Goal: Check status: Check status

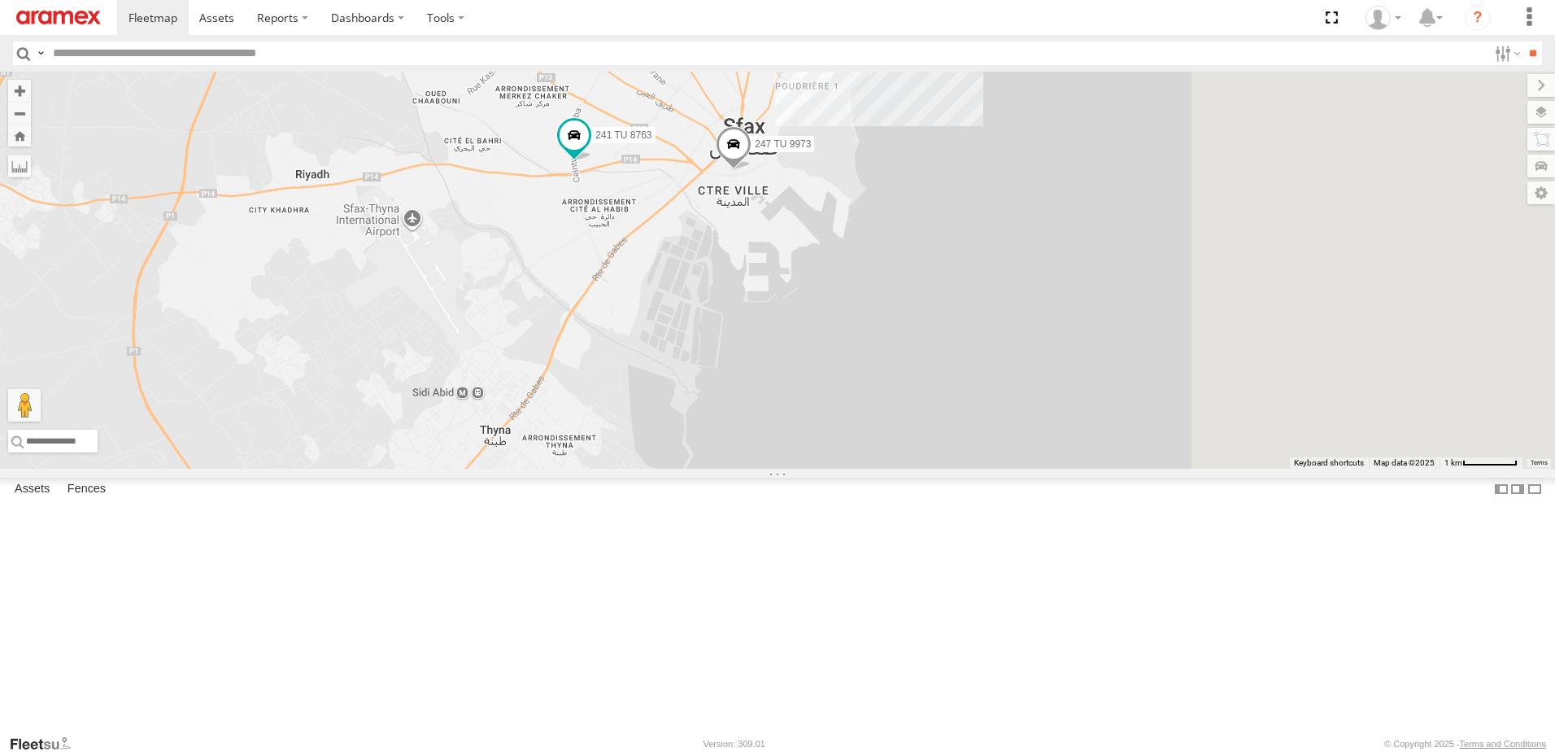
drag, startPoint x: 965, startPoint y: 258, endPoint x: 789, endPoint y: 226, distance: 178.5
click at [789, 226] on div "231 TU 3161 246 TU 8288 241 TU 8763 247 TU 9973 245 TU 9063 245 TU 9067" at bounding box center [777, 270] width 1555 height 397
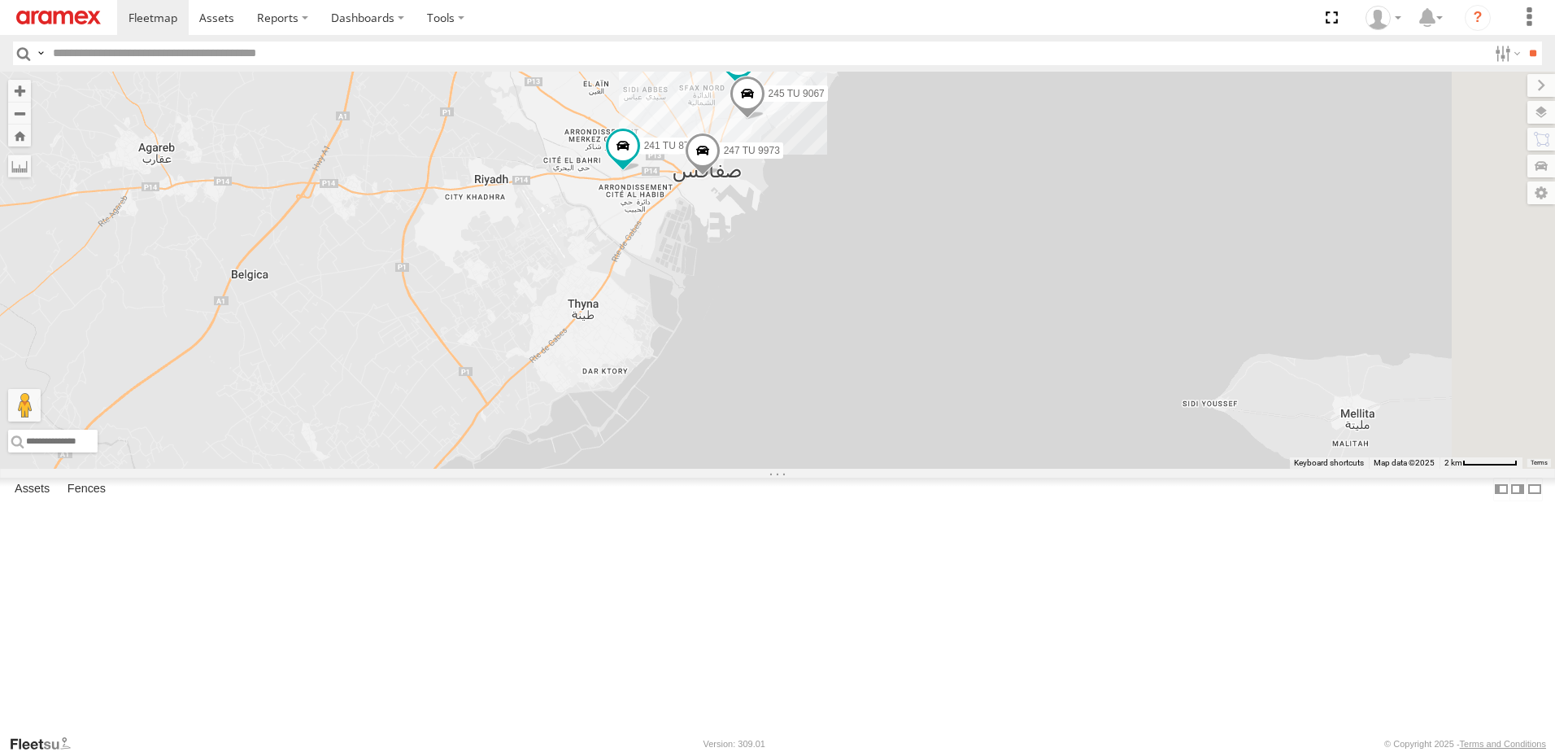
drag, startPoint x: 705, startPoint y: 399, endPoint x: 778, endPoint y: 465, distance: 98.5
click at [778, 465] on div "231 TU 3161 246 TU 8288 241 TU 8763 247 TU 9973 245 TU 9063 245 TU 9067" at bounding box center [777, 270] width 1555 height 397
drag, startPoint x: 853, startPoint y: 199, endPoint x: 778, endPoint y: 306, distance: 130.7
click at [778, 306] on div "231 TU 3161 246 TU 8288 241 TU 8763 247 TU 9973 245 TU 9063 245 TU 9067" at bounding box center [777, 270] width 1555 height 397
